Goal: Task Accomplishment & Management: Manage account settings

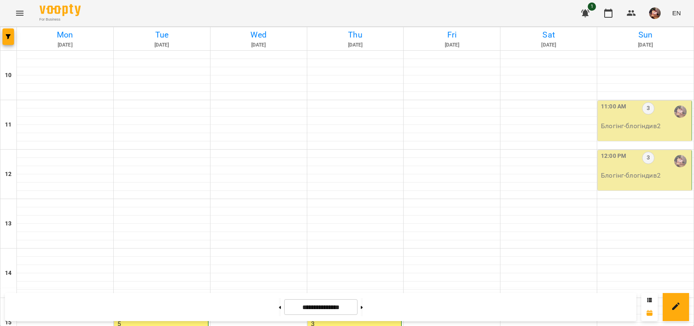
scroll to position [358, 0]
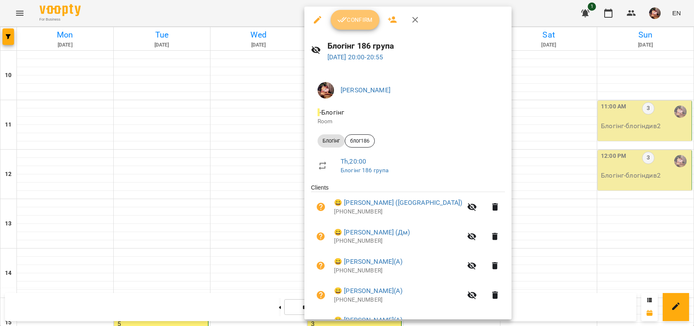
click at [359, 15] on span "Confirm" at bounding box center [354, 20] width 35 height 10
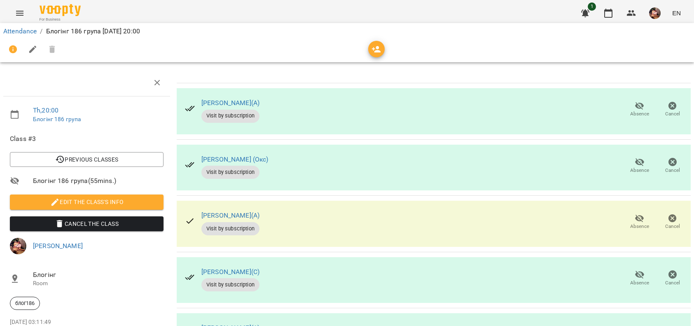
scroll to position [54, 0]
click at [630, 223] on span "Absence" at bounding box center [639, 226] width 19 height 7
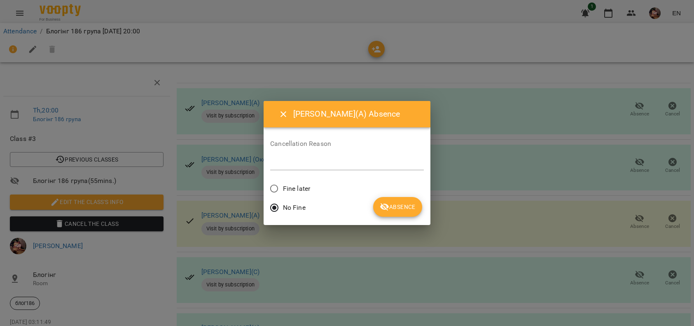
click at [394, 209] on span "Absence" at bounding box center [398, 207] width 36 height 10
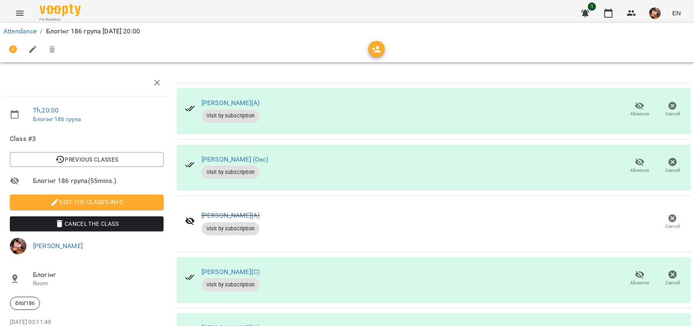
click at [634, 269] on icon "button" at bounding box center [639, 274] width 10 height 10
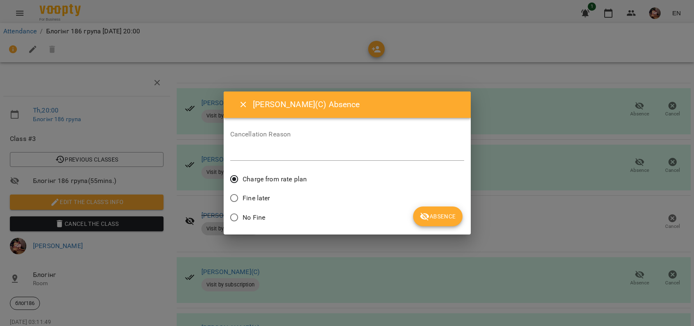
click at [248, 215] on span "No Fine" at bounding box center [253, 217] width 23 height 10
click at [442, 213] on span "Absence" at bounding box center [437, 216] width 36 height 10
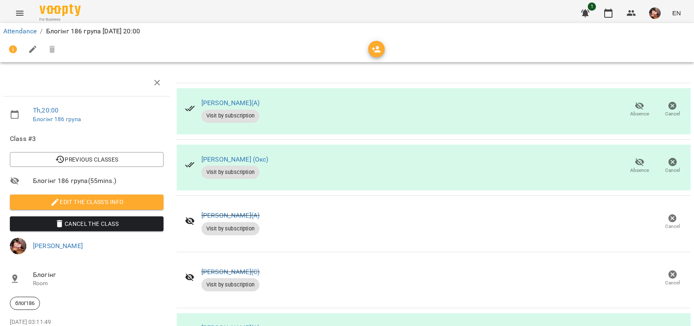
scroll to position [281, 0]
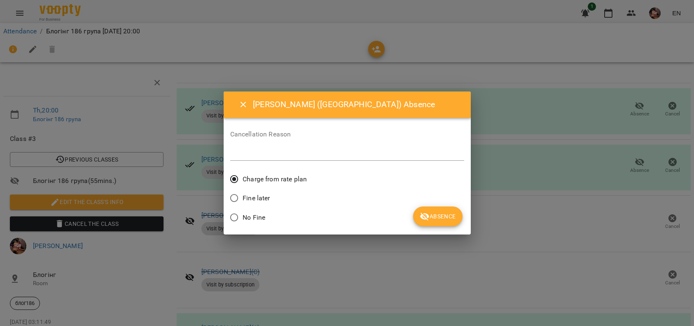
click at [254, 217] on span "No Fine" at bounding box center [253, 217] width 23 height 10
click at [444, 216] on span "Absence" at bounding box center [437, 216] width 36 height 10
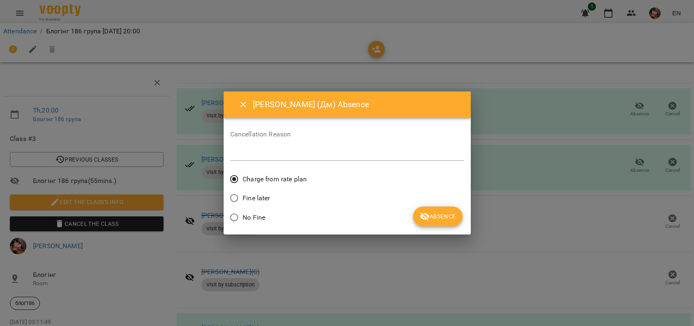
click at [246, 221] on span "No Fine" at bounding box center [253, 217] width 23 height 10
click at [427, 218] on icon "submit" at bounding box center [424, 216] width 10 height 10
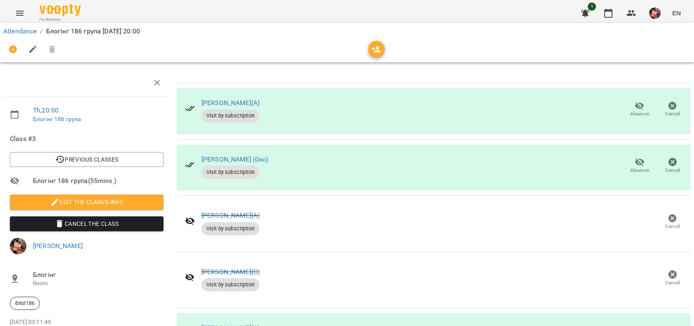
scroll to position [4, 0]
click at [613, 12] on icon "button" at bounding box center [608, 13] width 10 height 10
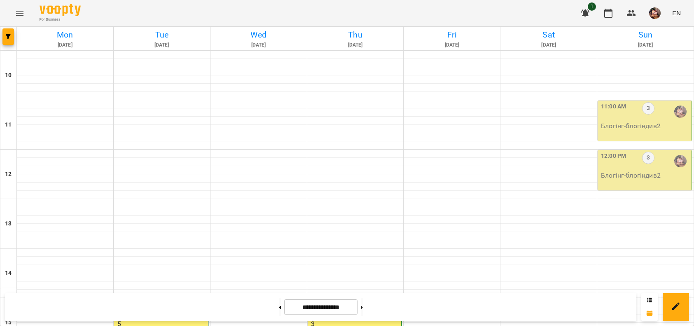
scroll to position [359, 0]
